Goal: Transaction & Acquisition: Purchase product/service

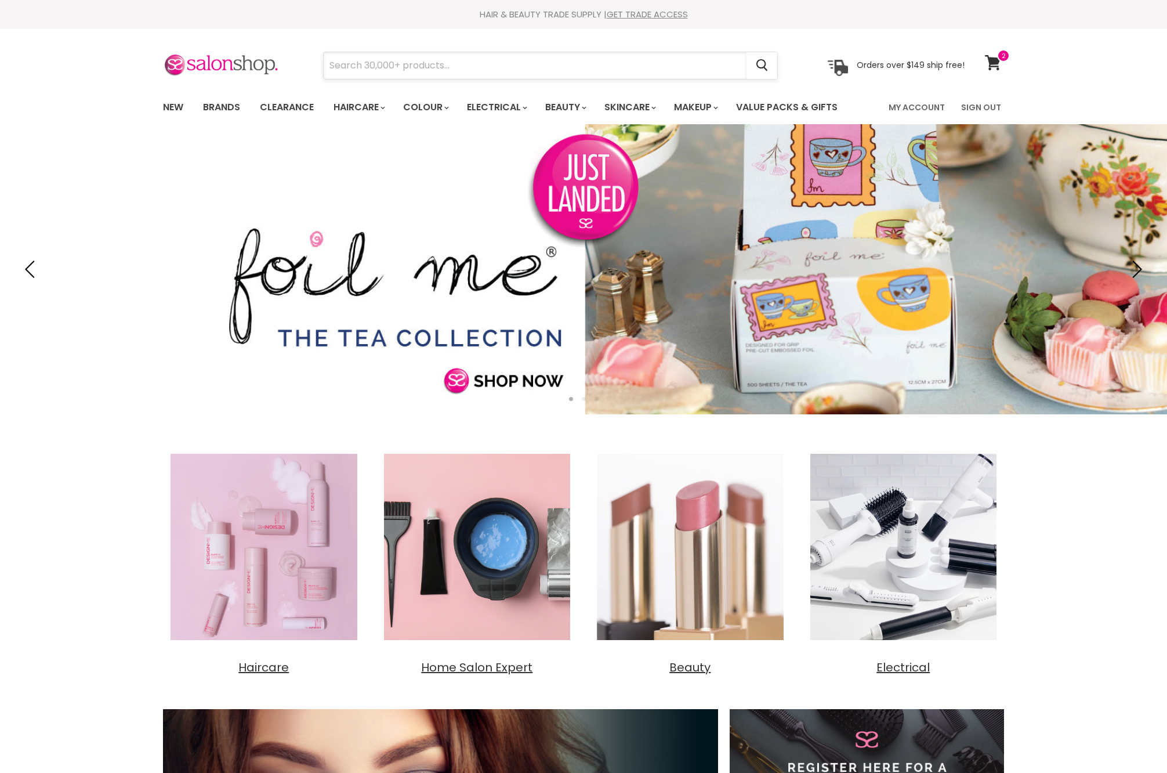
click at [552, 59] on input "Search" at bounding box center [535, 65] width 423 height 27
paste input "everescents moisture"
type input "everescents moisture"
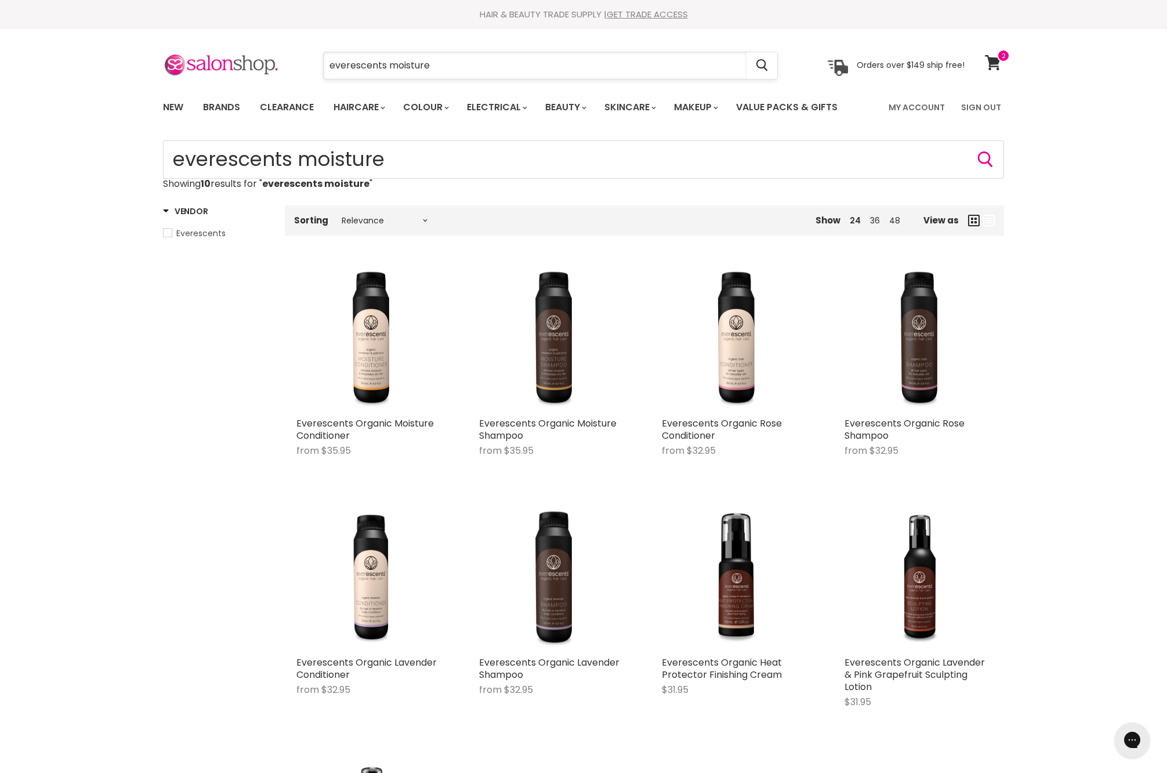
click at [440, 65] on input "everescents moisture" at bounding box center [535, 65] width 423 height 27
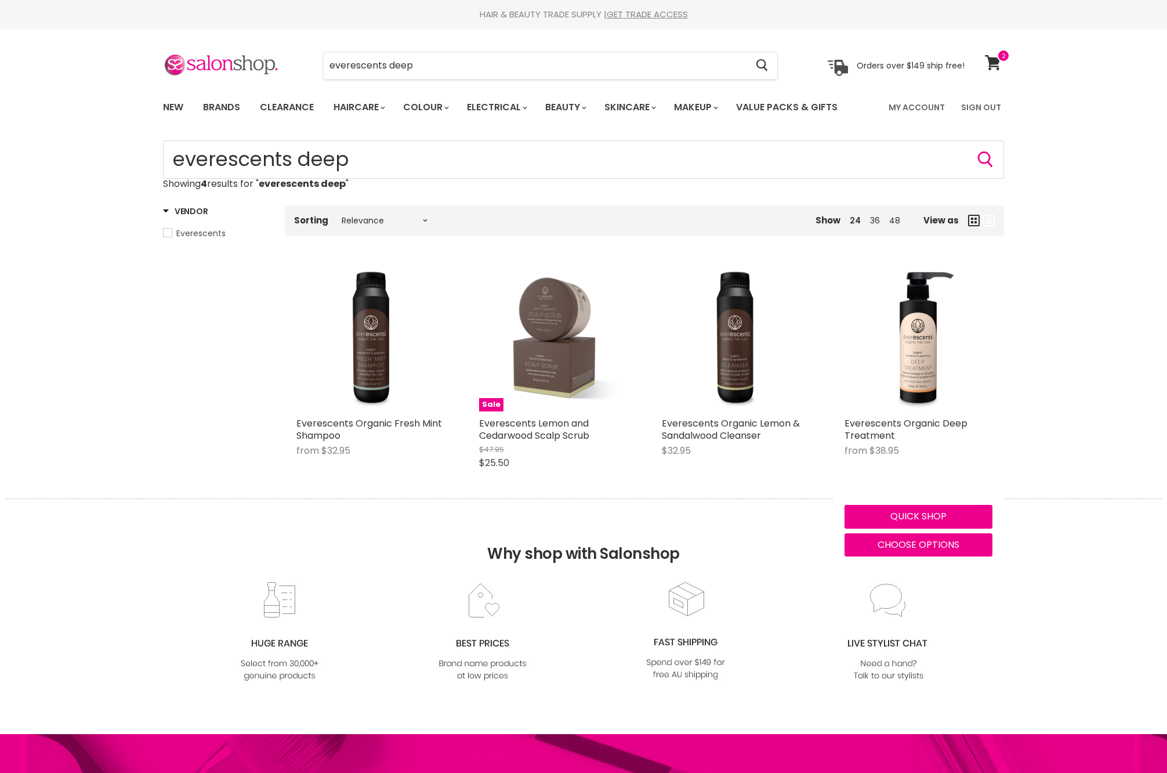
click at [967, 372] on img "Main content" at bounding box center [919, 337] width 148 height 148
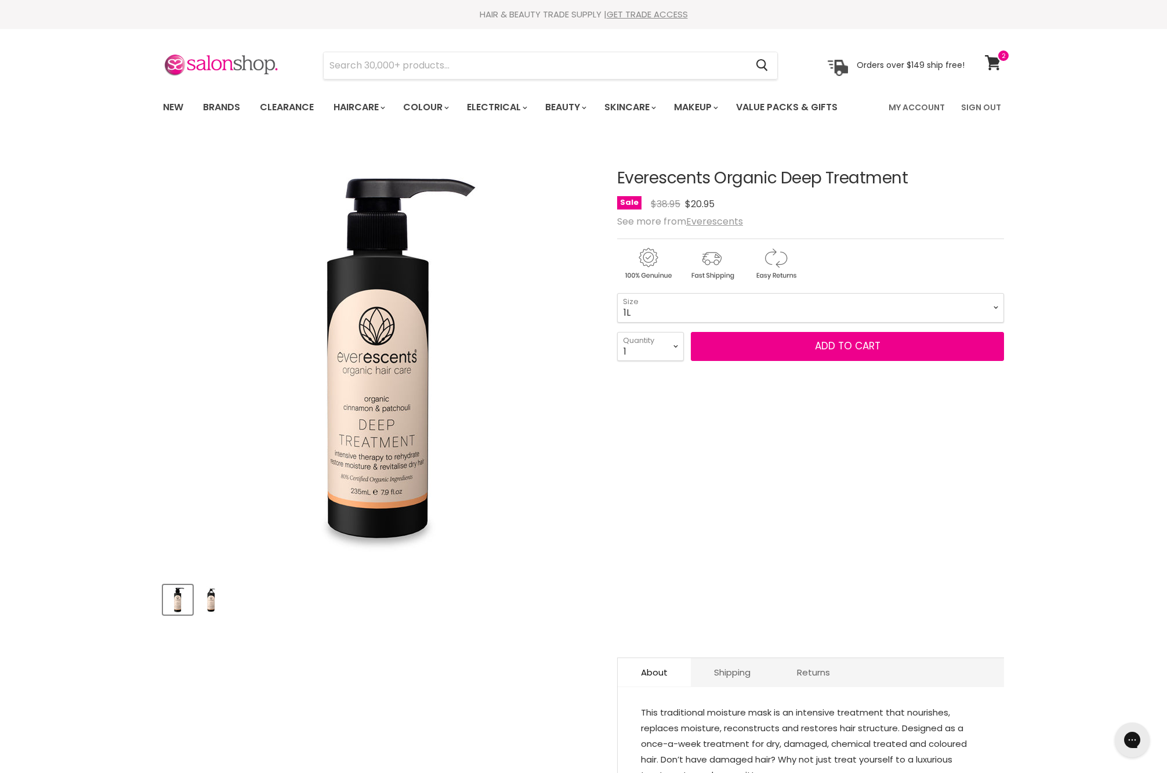
select select "1L"
